Goal: Task Accomplishment & Management: Manage account settings

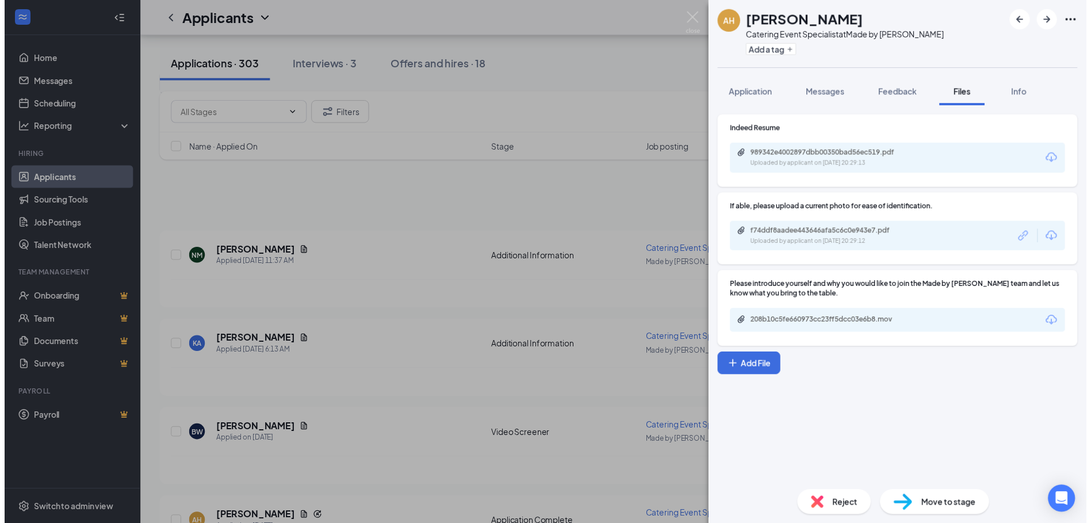
scroll to position [115, 0]
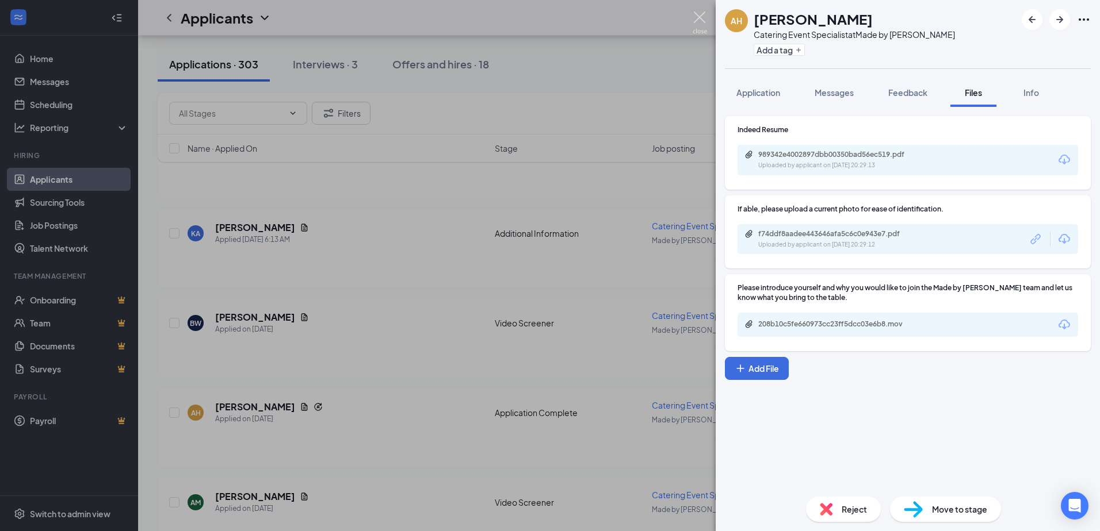
click at [699, 20] on img at bounding box center [699, 23] width 14 height 22
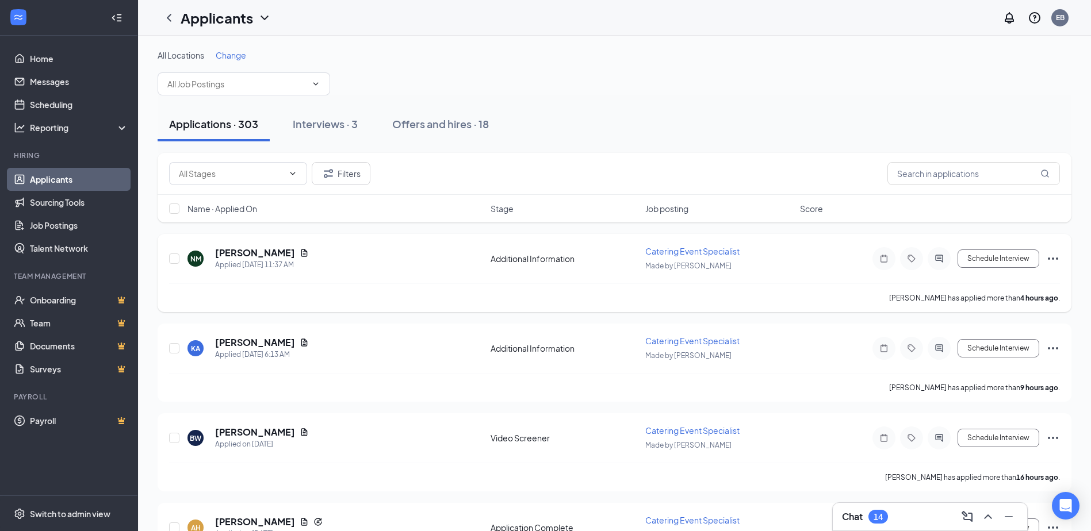
click at [557, 260] on div "Additional Information" at bounding box center [565, 259] width 148 height 12
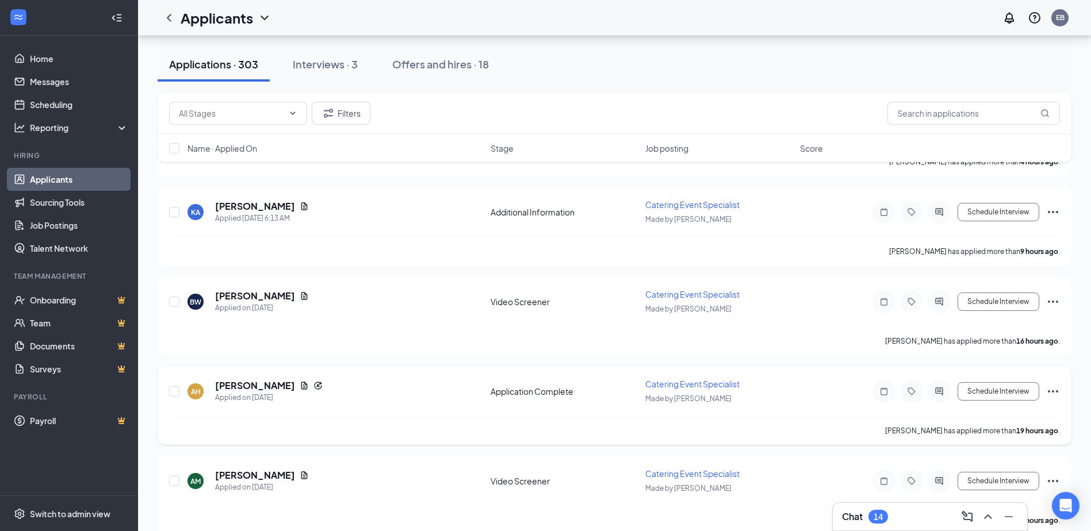
scroll to position [115, 0]
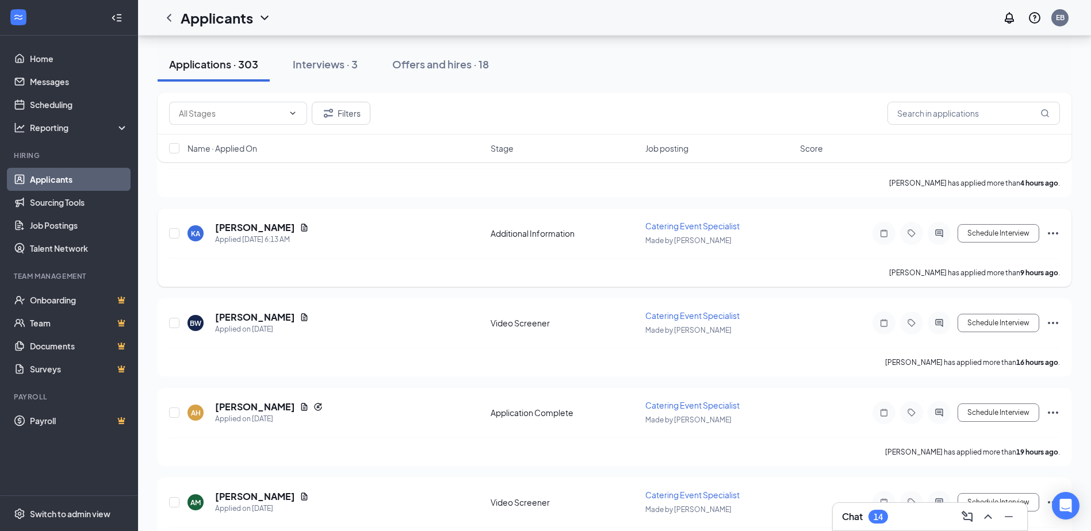
click at [725, 226] on span "Catering Event Specialist" at bounding box center [692, 226] width 94 height 10
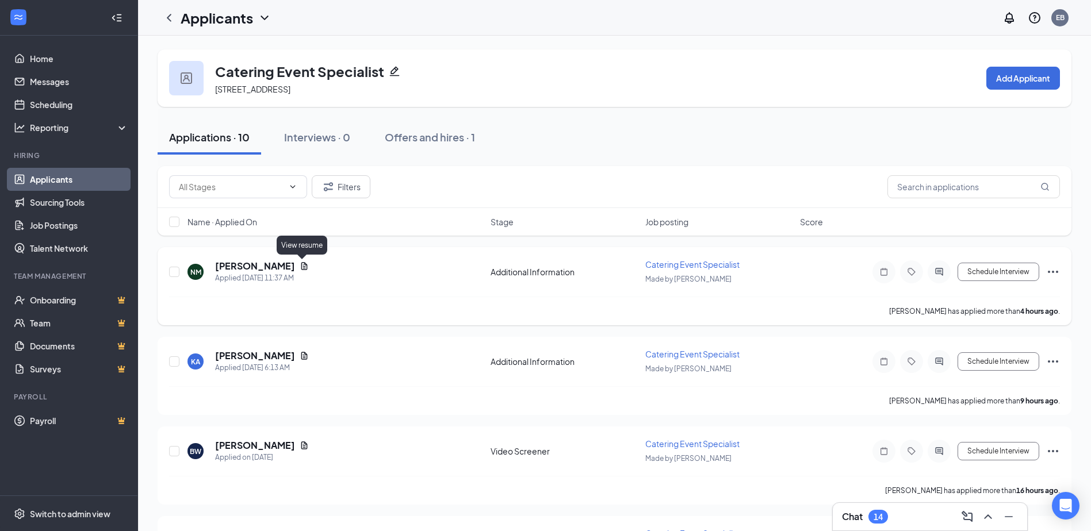
click at [304, 265] on icon "Document" at bounding box center [304, 266] width 9 height 9
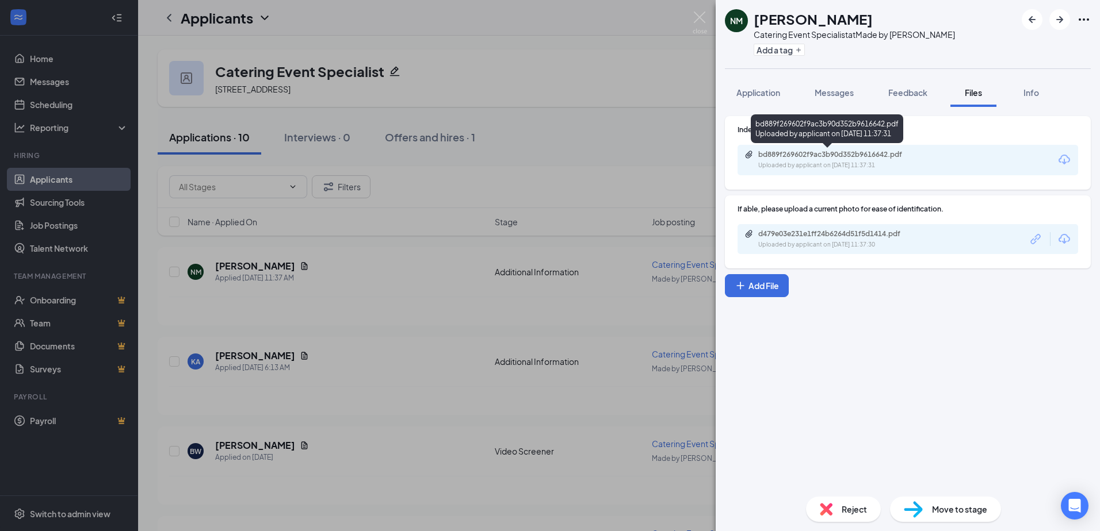
click at [837, 155] on div "bd889f269602f9ac3b90d352b9616642.pdf" at bounding box center [838, 154] width 161 height 9
click at [706, 22] on img at bounding box center [699, 23] width 14 height 22
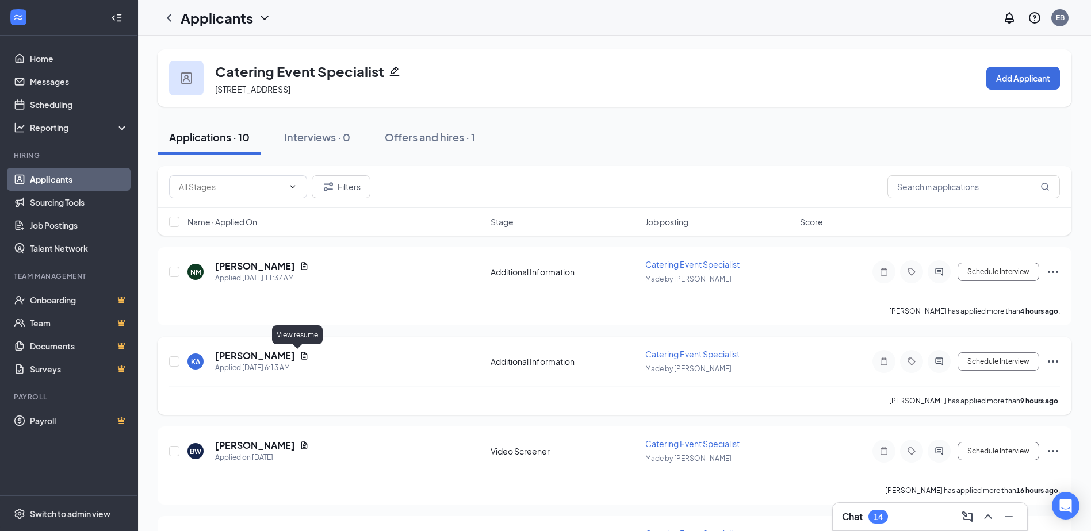
click at [301, 355] on icon "Document" at bounding box center [304, 355] width 6 height 7
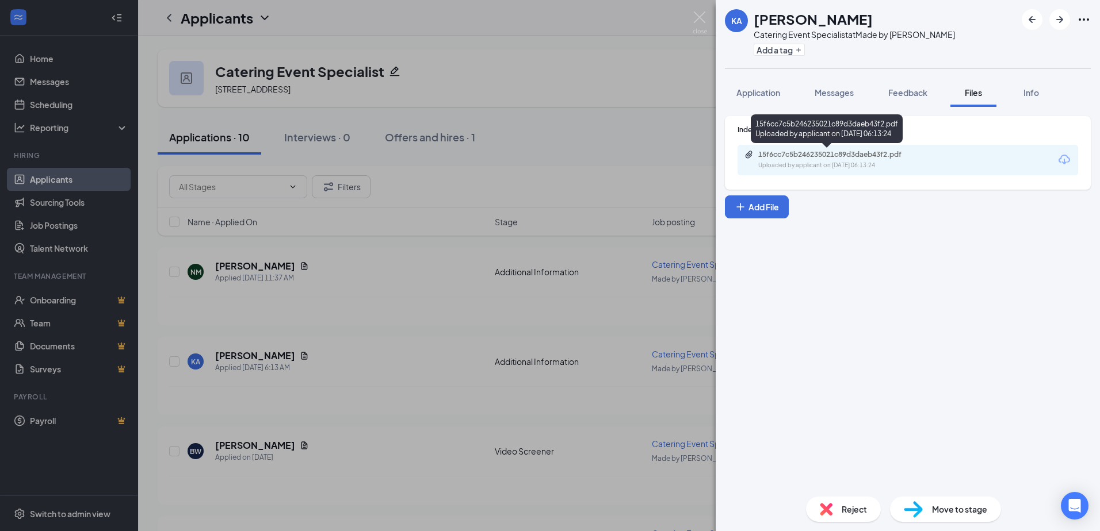
click at [822, 159] on div "15f6cc7c5b246235021c89d3daeb43f2.pdf Uploaded by applicant on [DATE] 06:13:24" at bounding box center [837, 160] width 186 height 20
click at [703, 15] on img at bounding box center [699, 23] width 14 height 22
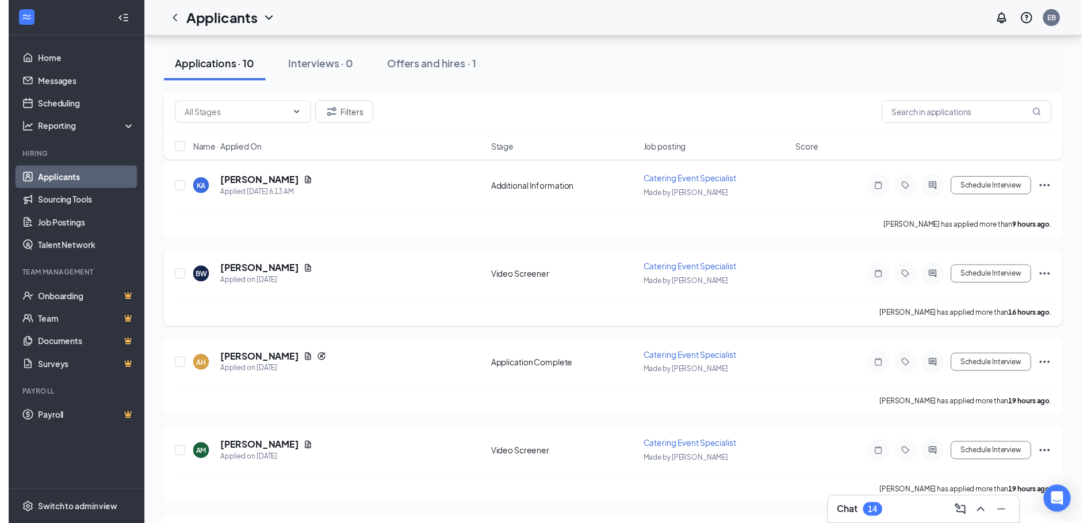
scroll to position [173, 0]
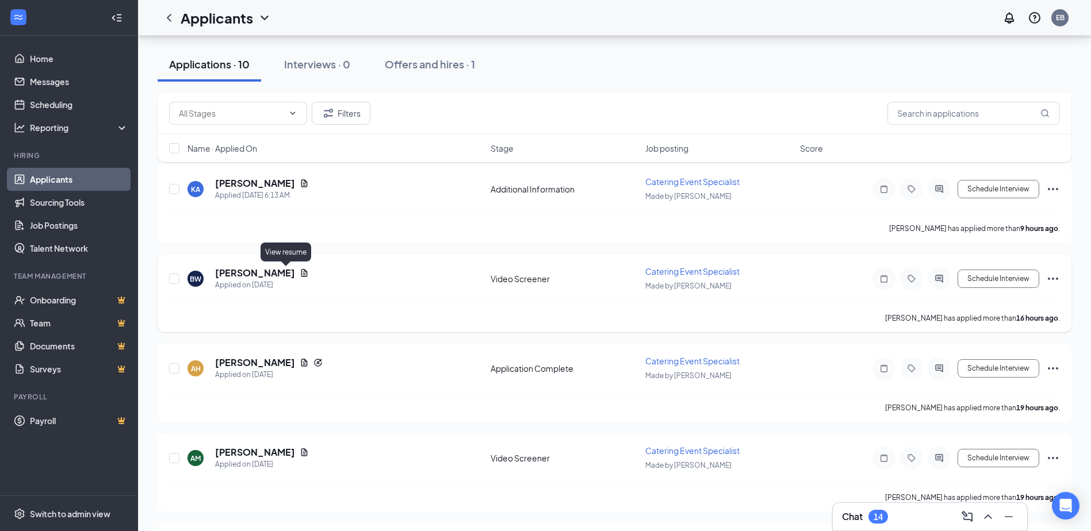
click at [301, 274] on icon "Document" at bounding box center [304, 272] width 6 height 7
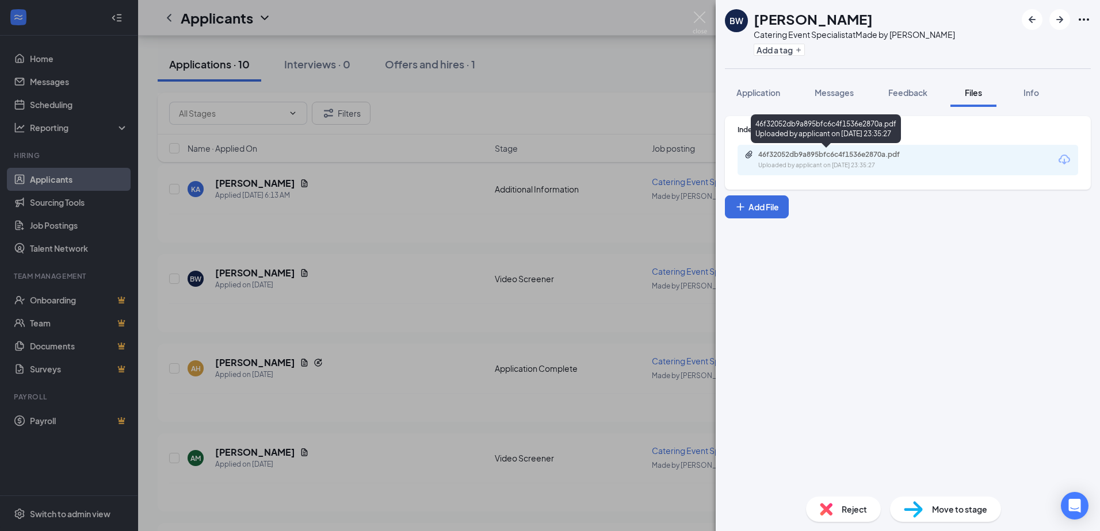
click at [871, 157] on div "46f32052db9a895bfc6c4f1536e2870a.pdf" at bounding box center [838, 154] width 161 height 9
click at [312, 352] on div "BW [PERSON_NAME] Catering Event Specialist at Made by [PERSON_NAME] Add a tag A…" at bounding box center [550, 265] width 1100 height 531
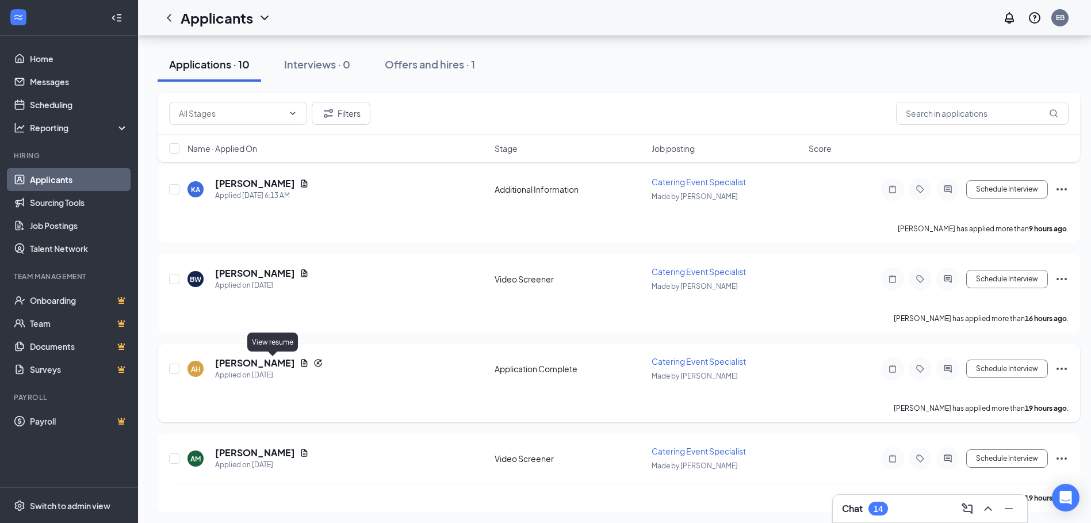
click at [301, 365] on icon "Document" at bounding box center [304, 362] width 6 height 7
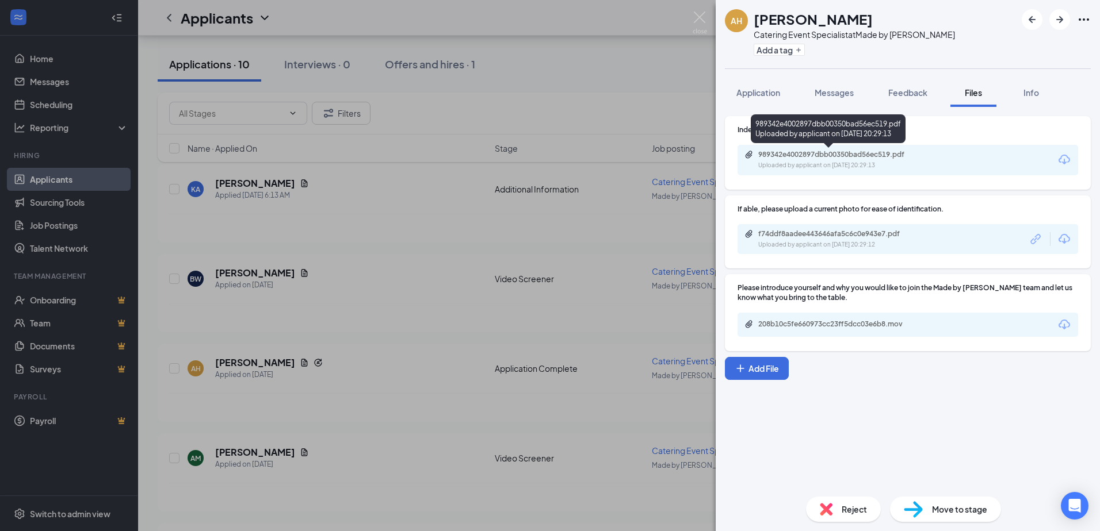
click at [788, 164] on div "Uploaded by applicant on [DATE] 20:29:13" at bounding box center [844, 165] width 173 height 9
click at [702, 23] on img at bounding box center [699, 23] width 14 height 22
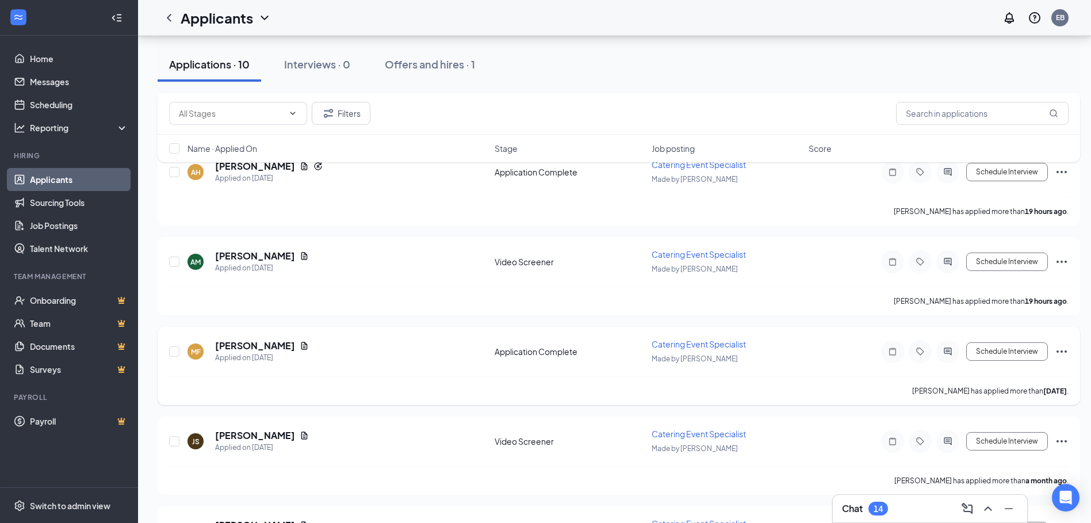
scroll to position [403, 0]
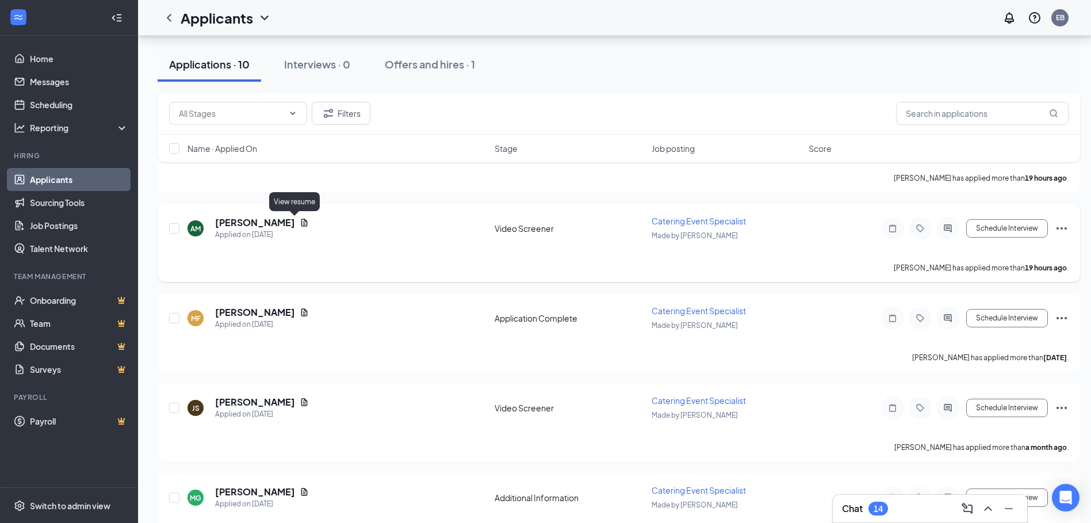
click at [301, 220] on icon "Document" at bounding box center [304, 222] width 6 height 7
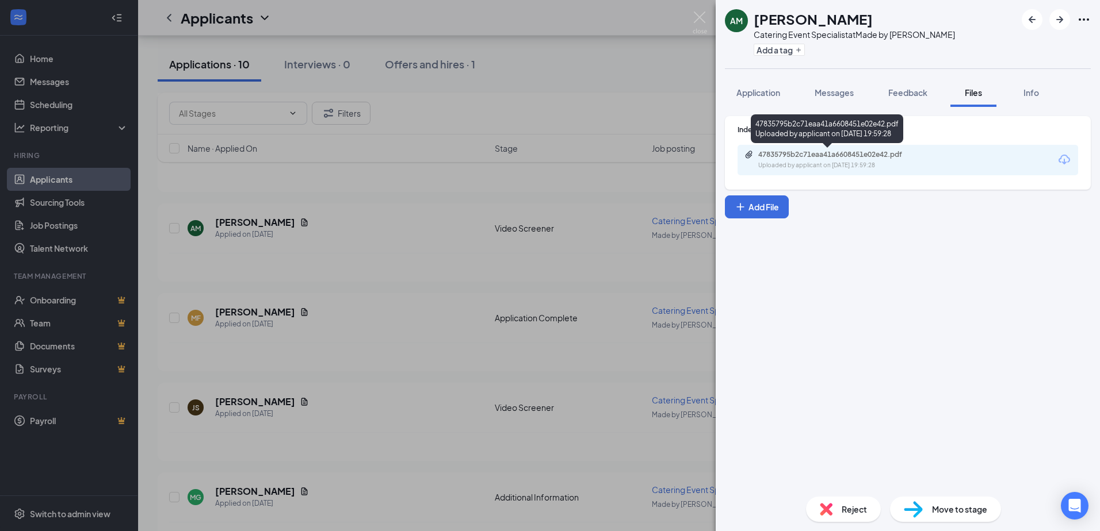
click at [843, 153] on div "47835795b2c71eaa41a6608451e02e42.pdf" at bounding box center [838, 154] width 161 height 9
click at [700, 21] on img at bounding box center [699, 23] width 14 height 22
